Goal: Ask a question

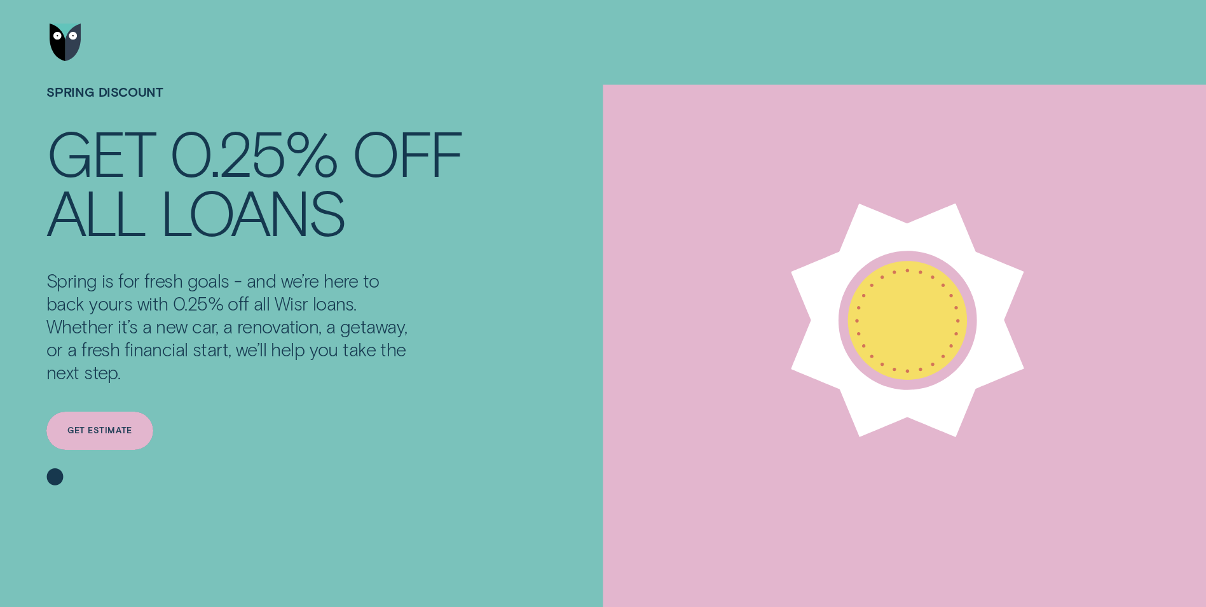
click at [99, 433] on div "Get estimate" at bounding box center [99, 431] width 64 height 8
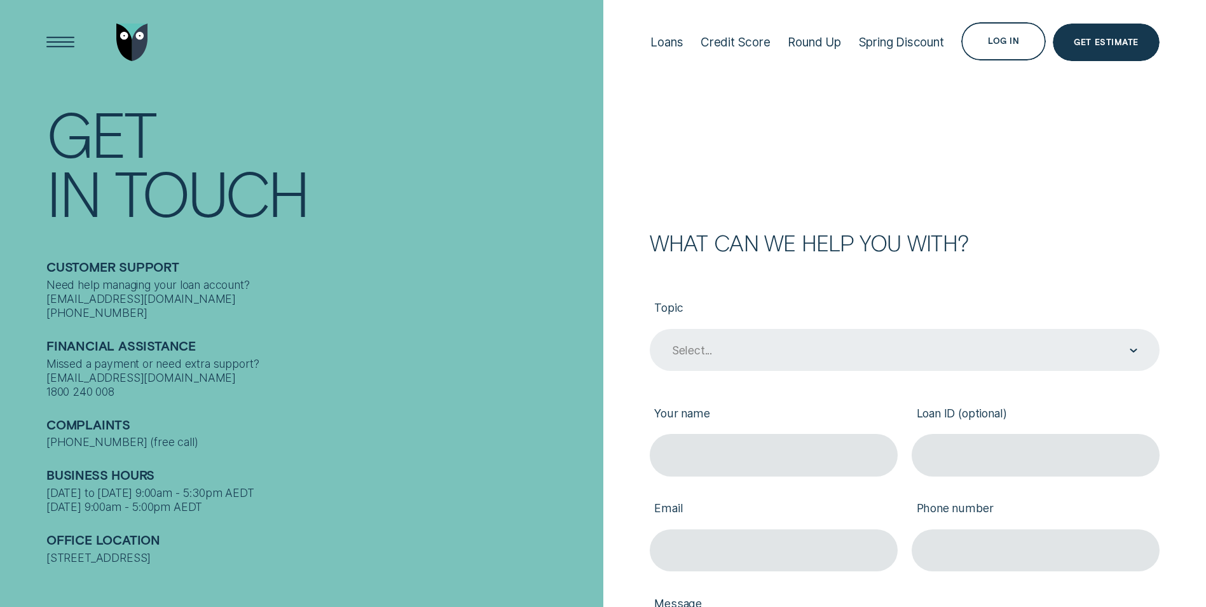
click at [1135, 351] on icon "Contact form" at bounding box center [1133, 350] width 6 height 3
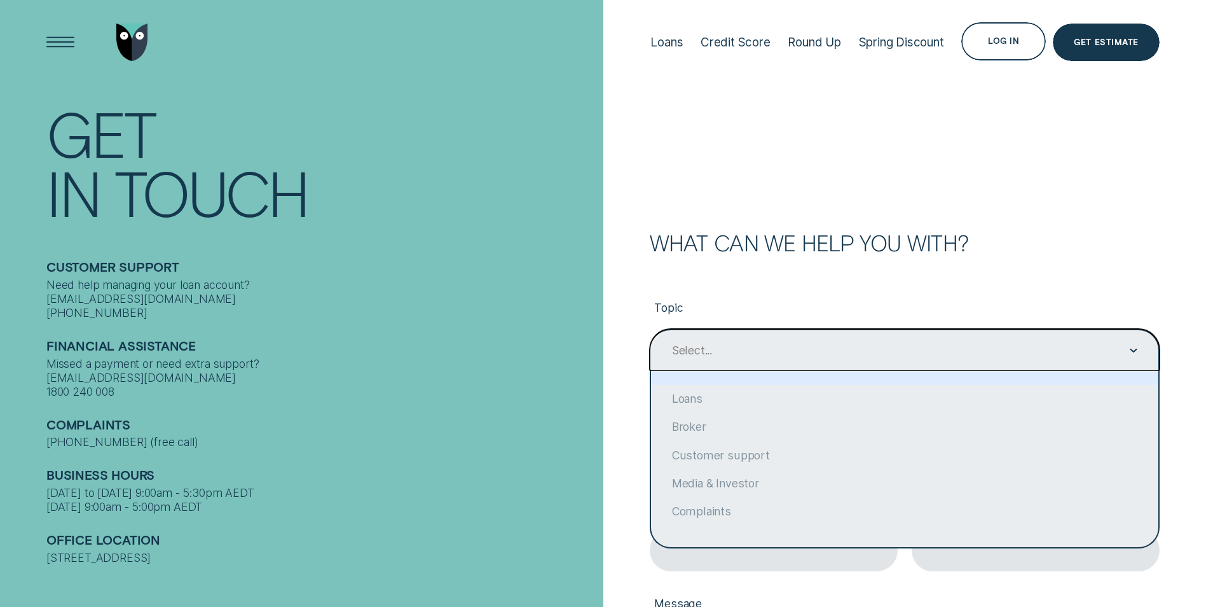
click at [835, 341] on div "Select..." at bounding box center [905, 350] width 510 height 42
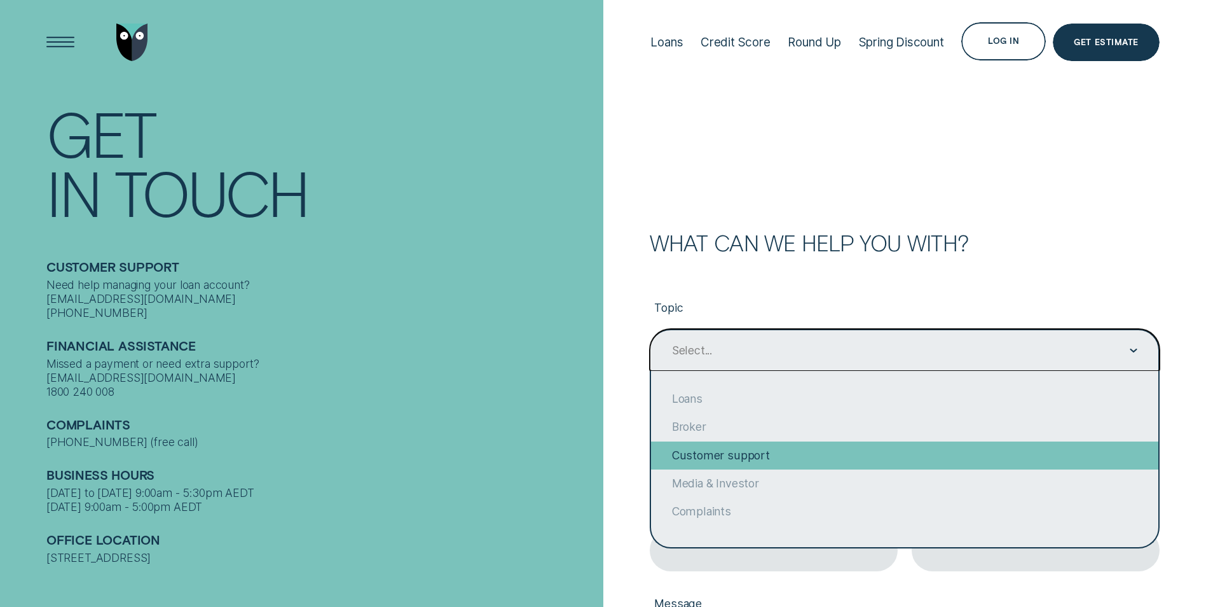
click at [783, 455] on div "Customer support" at bounding box center [904, 455] width 507 height 28
type input "Customer support"
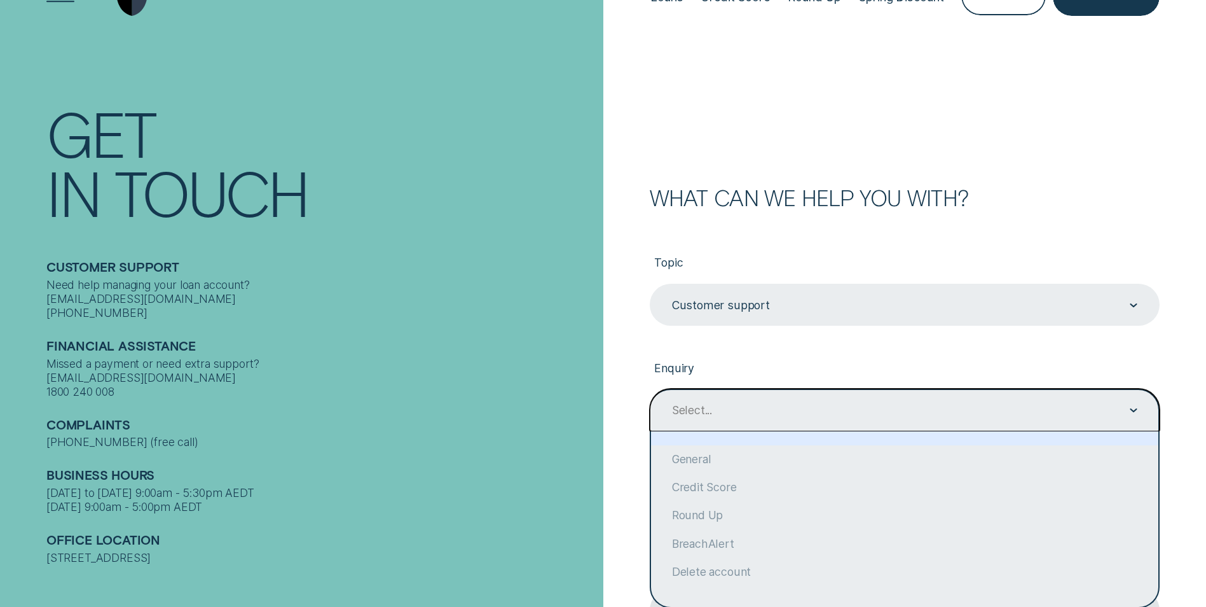
click at [782, 430] on div "option focused, 1 of 6. 6 results available. Use Up and Down to choose options,…" at bounding box center [905, 409] width 510 height 42
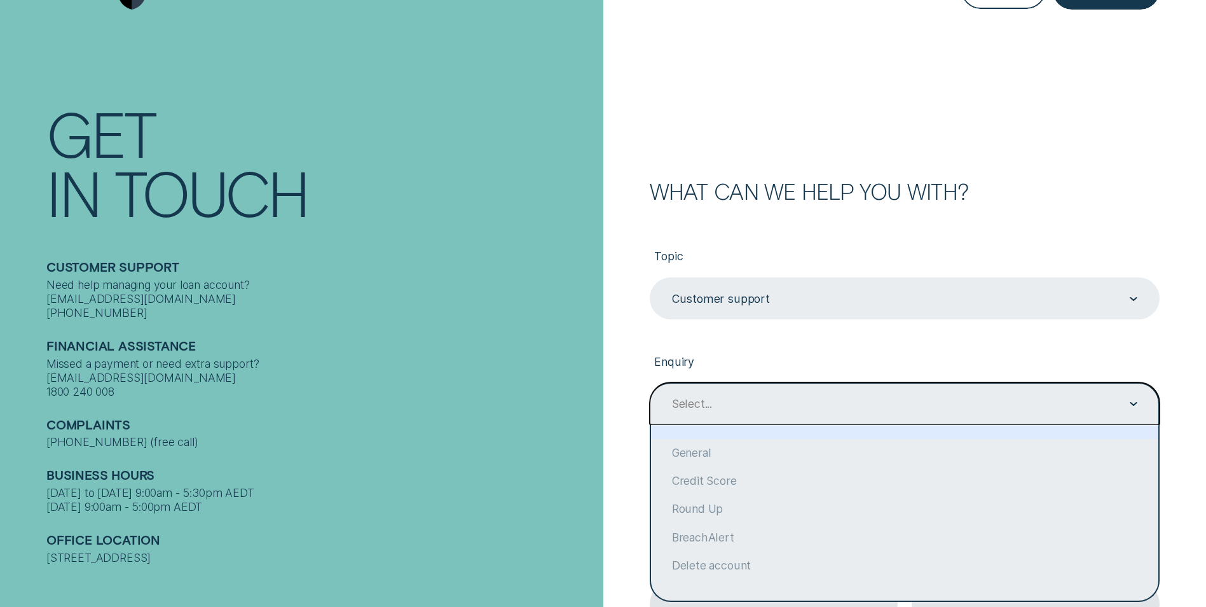
click at [797, 396] on div "Select..." at bounding box center [904, 404] width 467 height 16
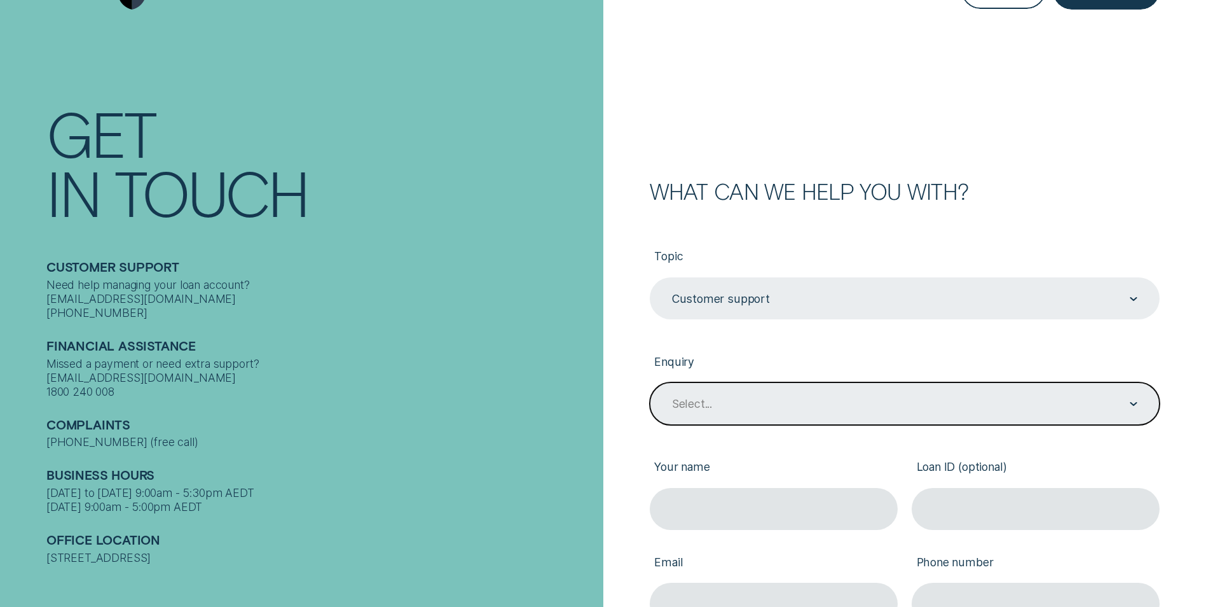
click at [786, 401] on div "Select..." at bounding box center [904, 404] width 467 height 16
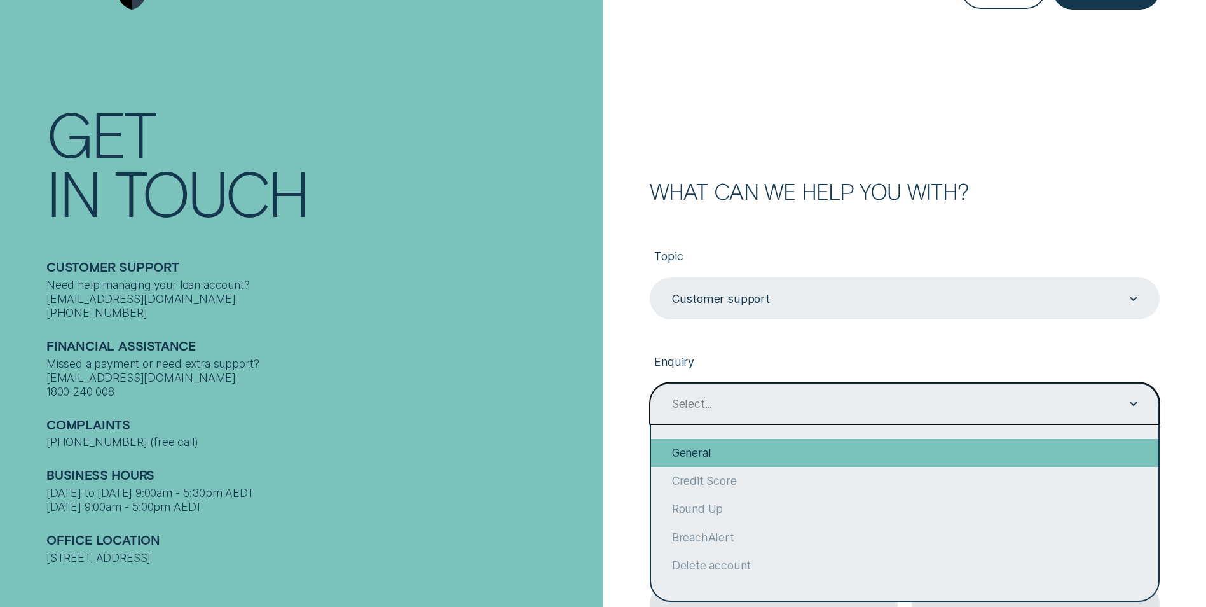
click at [695, 454] on div "General" at bounding box center [904, 453] width 507 height 28
type input "General"
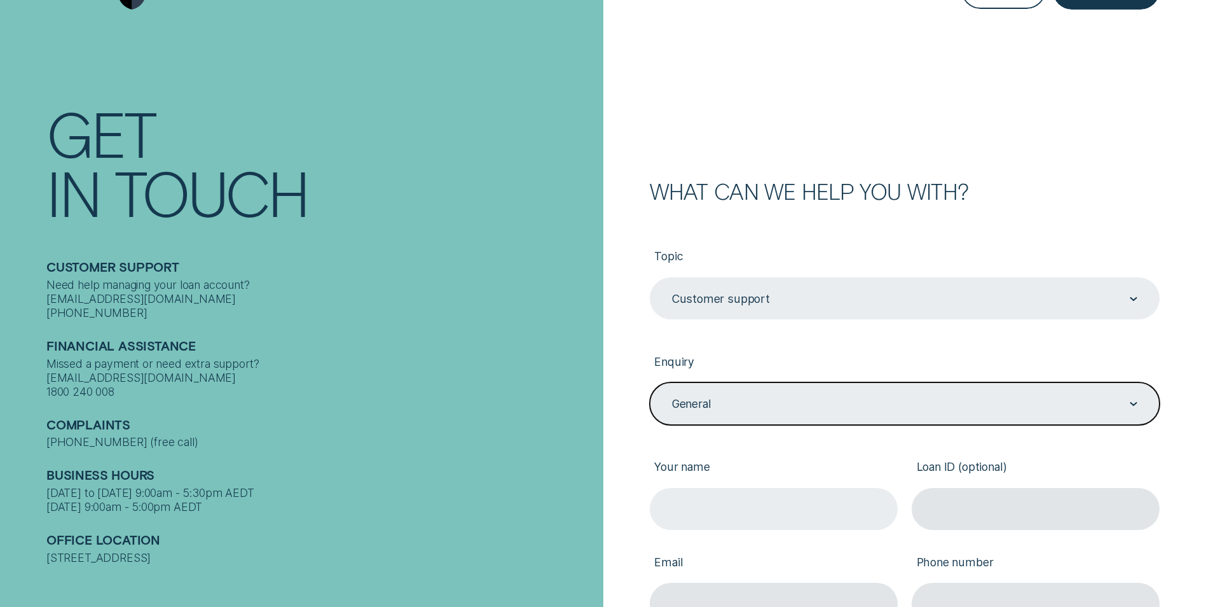
click at [730, 515] on input "Your name" at bounding box center [774, 509] width 248 height 42
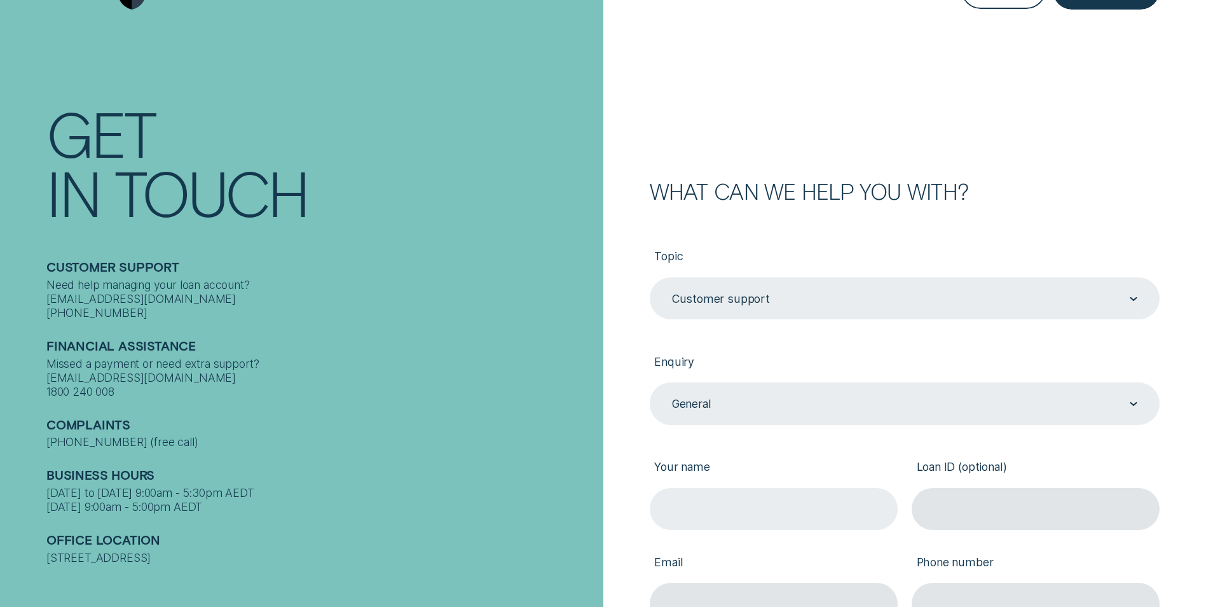
type input "brett alan davis"
type input "Brett@cordina.com.au"
type input "0408650687"
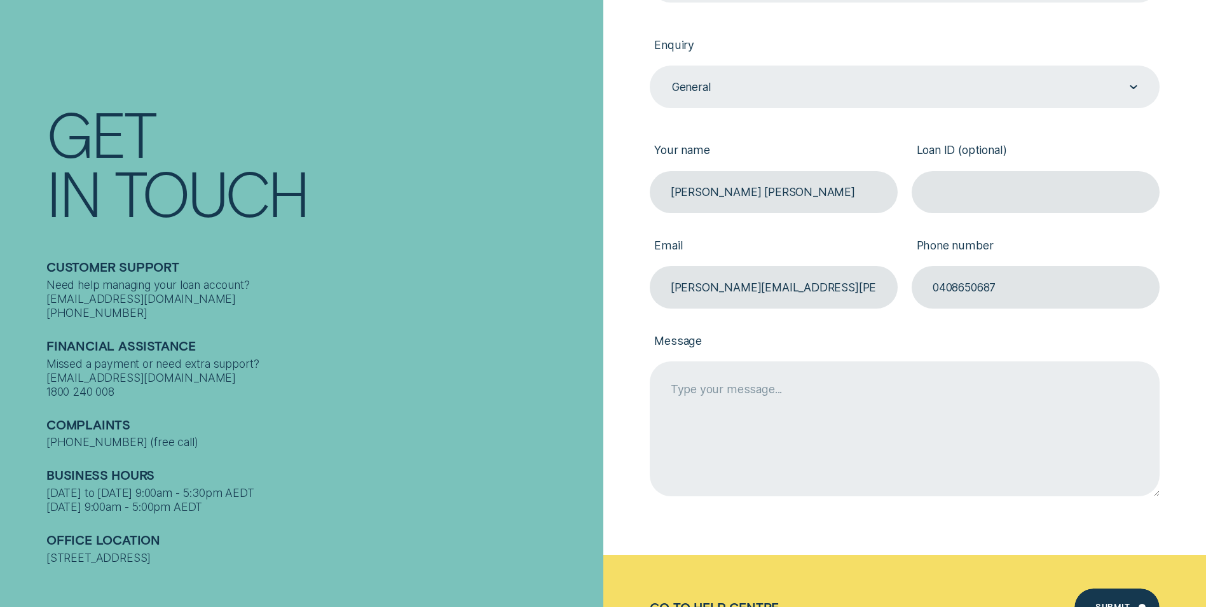
scroll to position [497, 0]
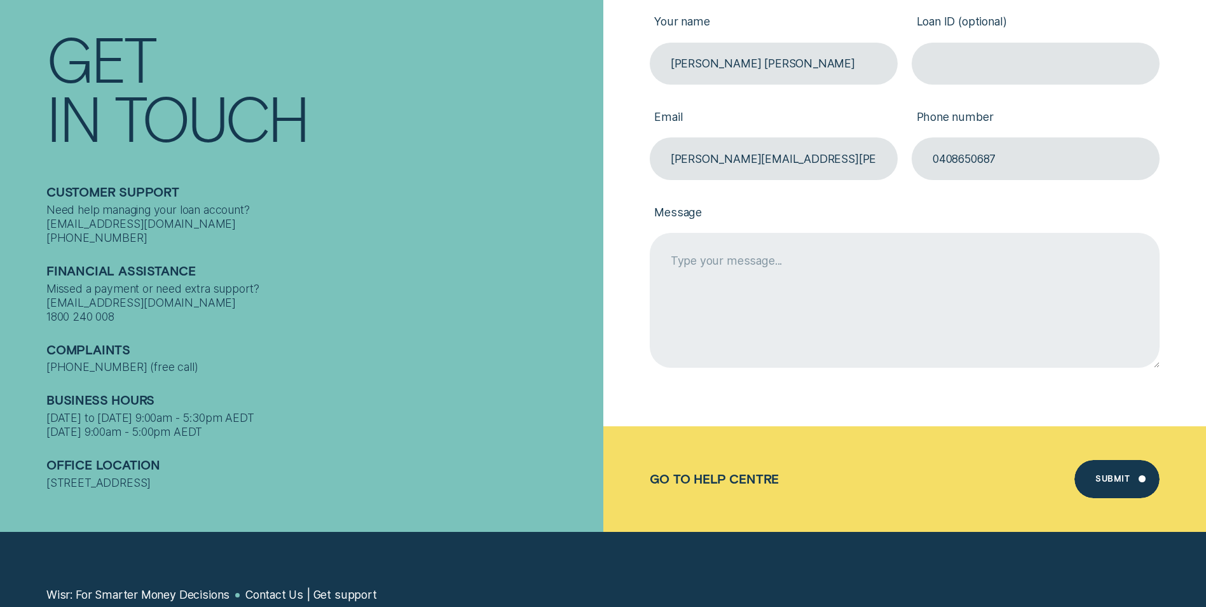
click at [785, 271] on textarea "Message" at bounding box center [905, 300] width 510 height 135
click at [830, 263] on textarea "need to change my address to 6 mitchell st st marys 2760" at bounding box center [905, 300] width 510 height 135
click at [917, 301] on textarea "need to change my address to,, 6 mitchell st st marys 2760" at bounding box center [905, 300] width 510 height 135
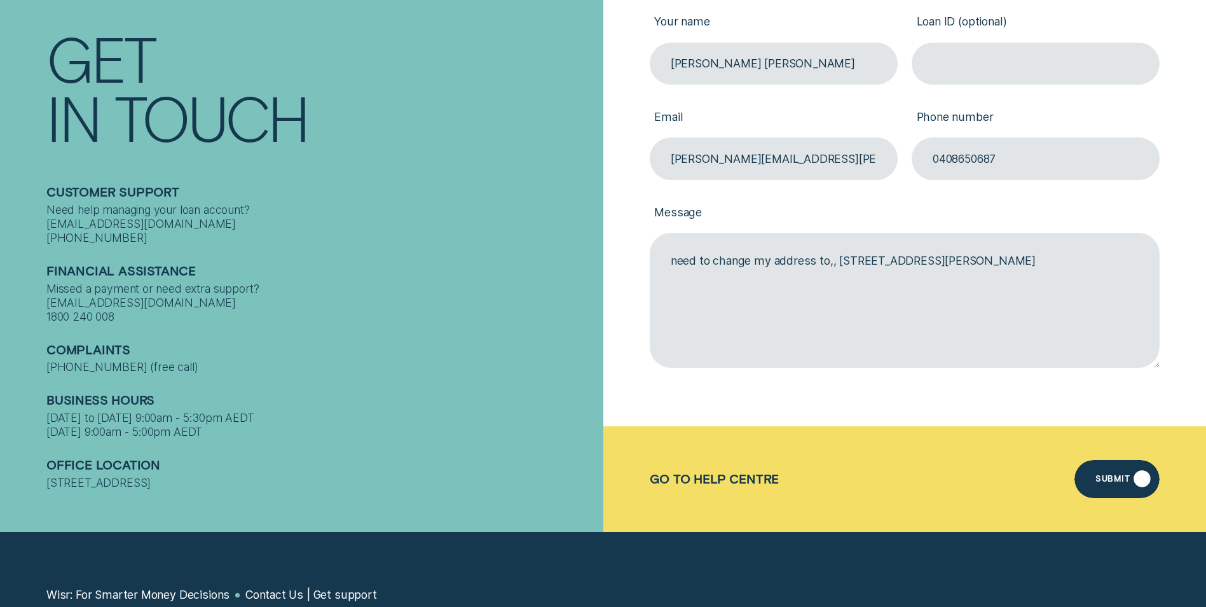
type textarea "need to change my address to,, 6 mitchell st st marys 2760"
click at [1120, 481] on div "Submit" at bounding box center [1112, 481] width 34 height 8
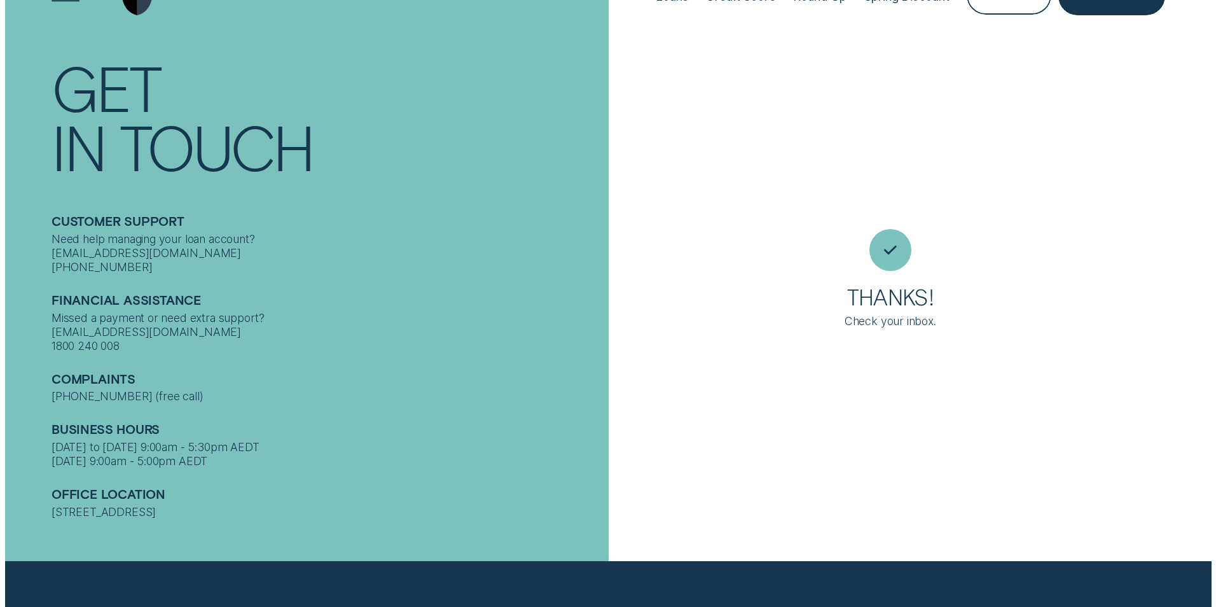
scroll to position [0, 0]
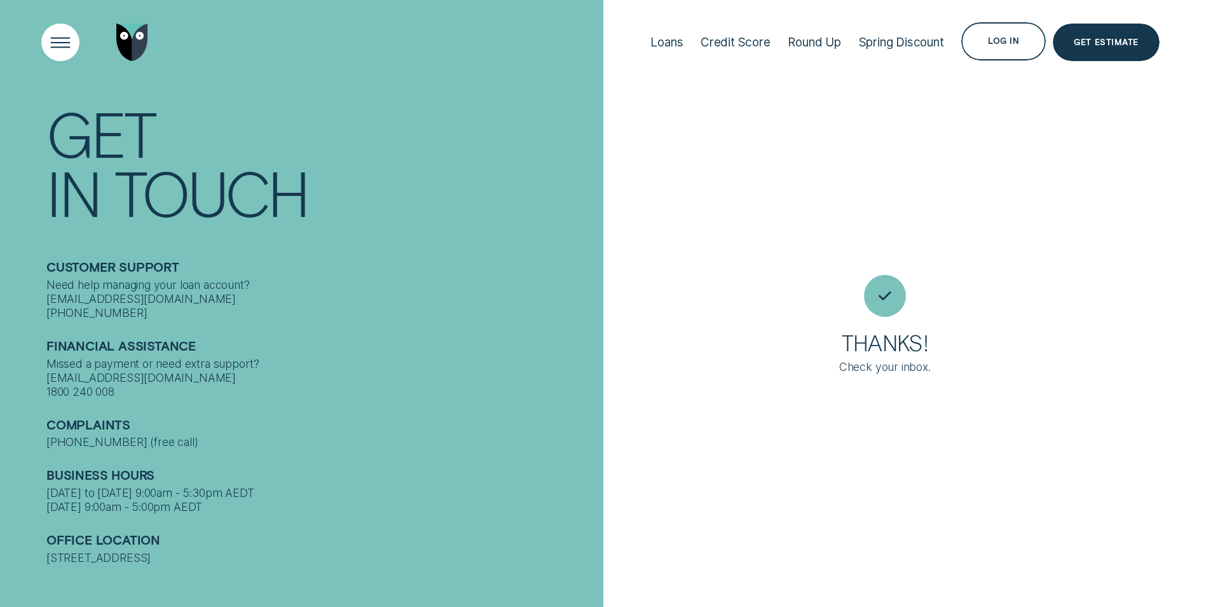
click at [68, 43] on div "Open Menu" at bounding box center [60, 41] width 53 height 53
